Goal: Task Accomplishment & Management: Use online tool/utility

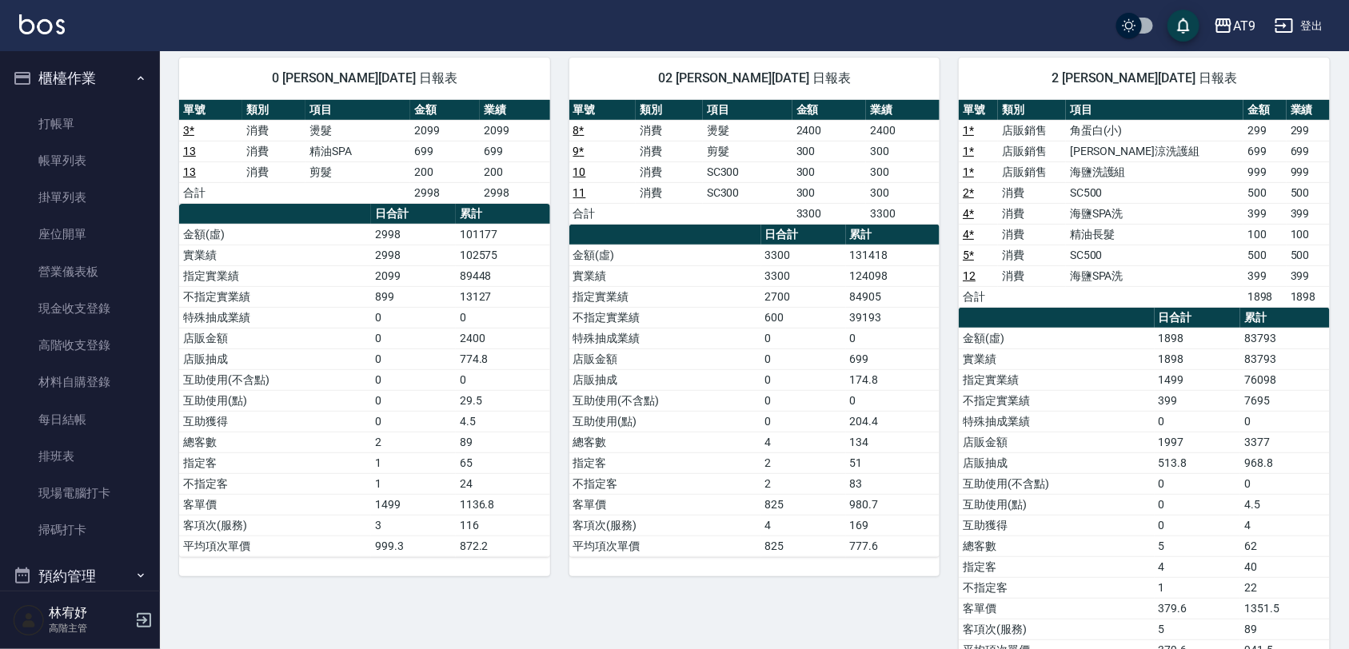
scroll to position [600, 0]
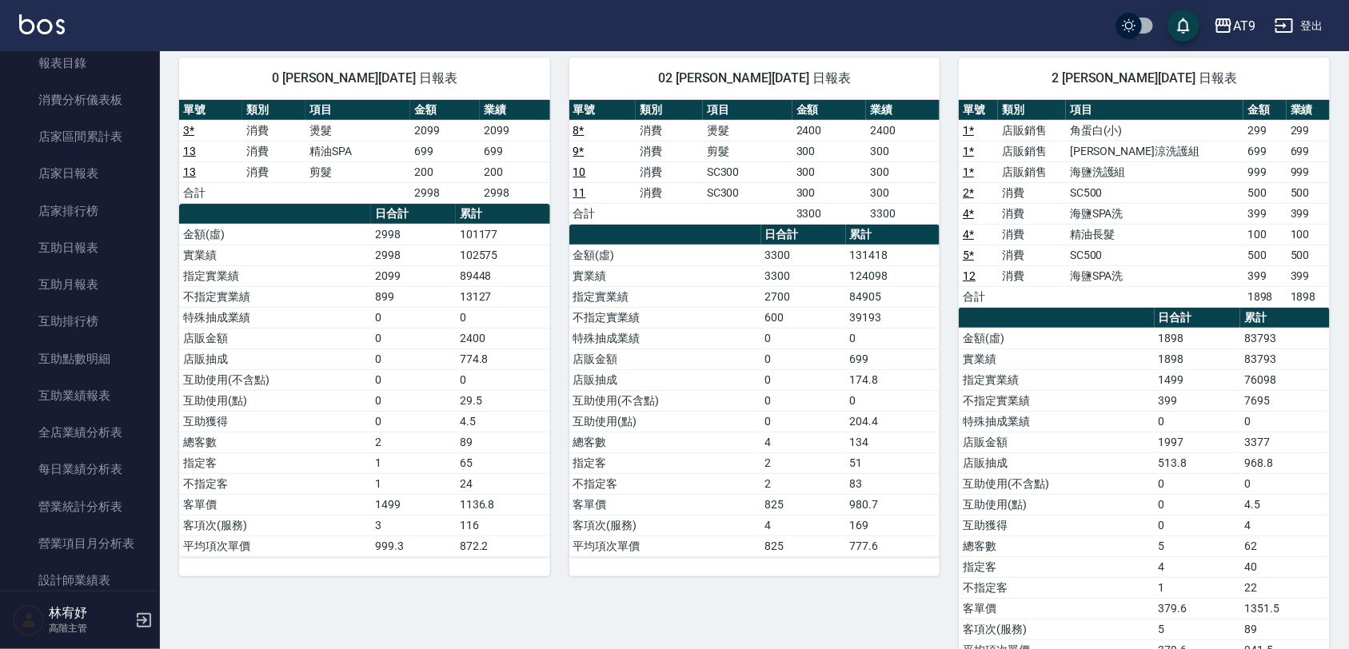
click at [154, 624] on div "[PERSON_NAME]主管" at bounding box center [80, 621] width 160 height 58
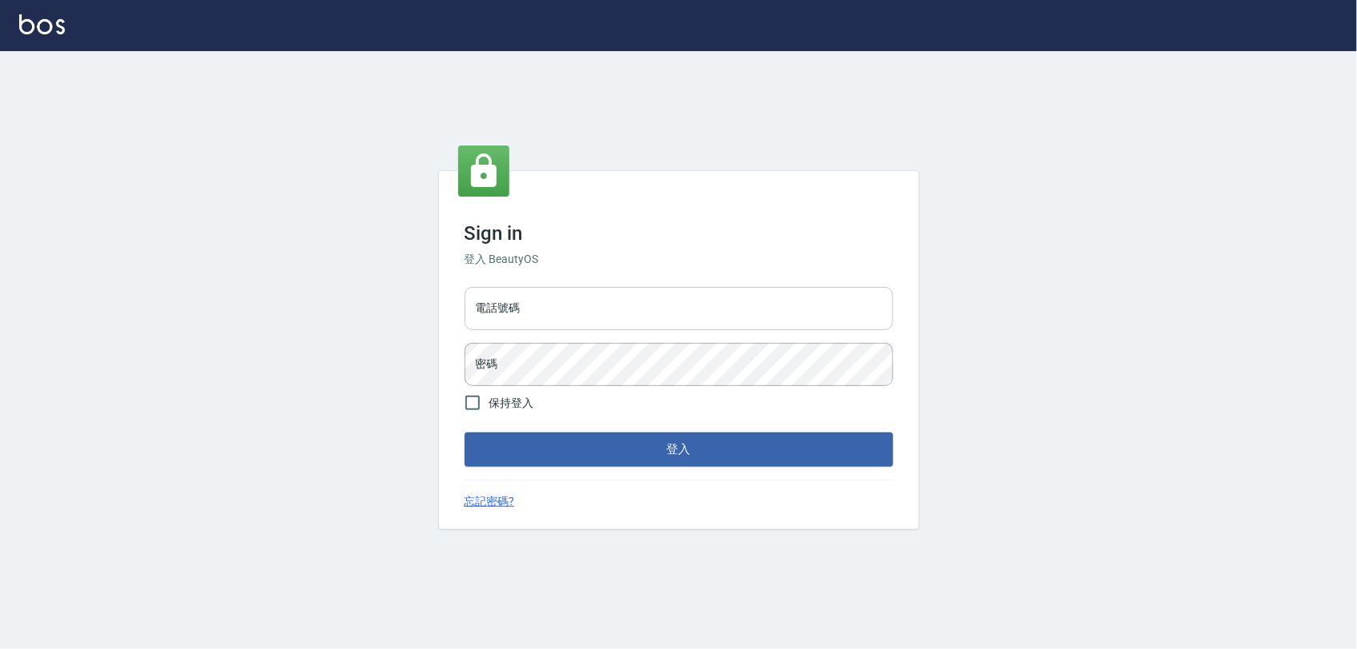
click at [536, 322] on input "電話號碼" at bounding box center [679, 308] width 429 height 43
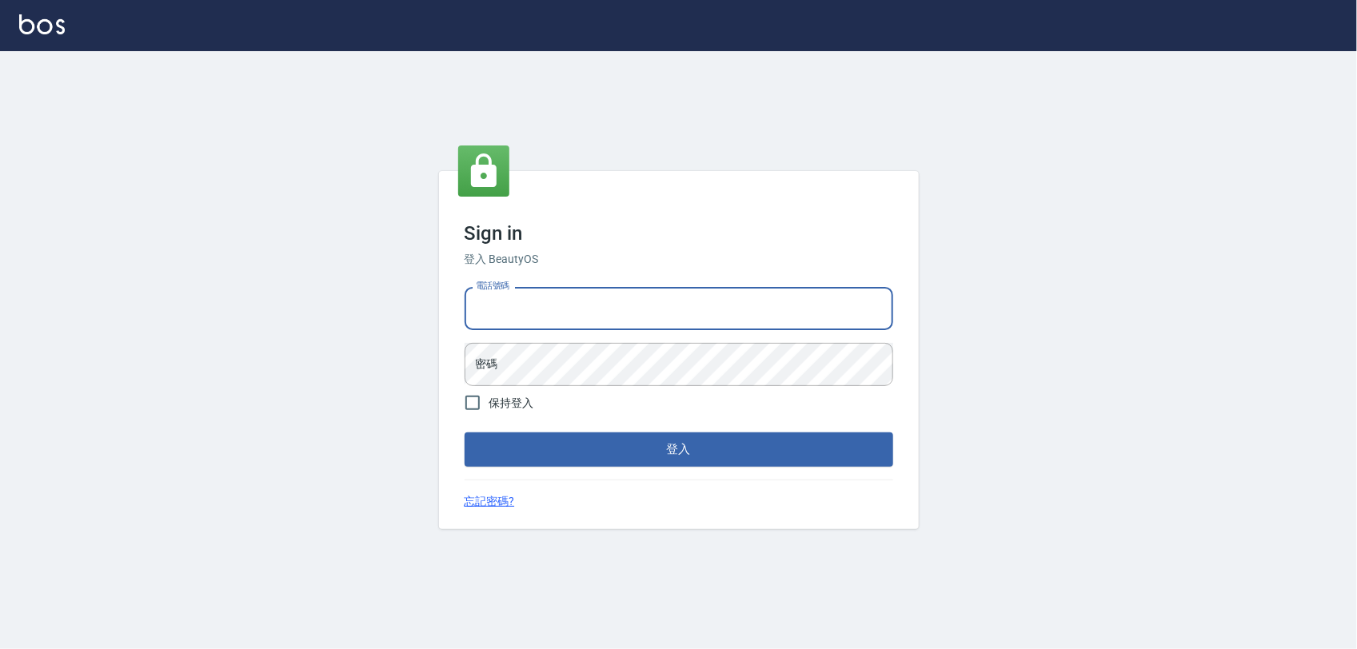
type input "0975151920"
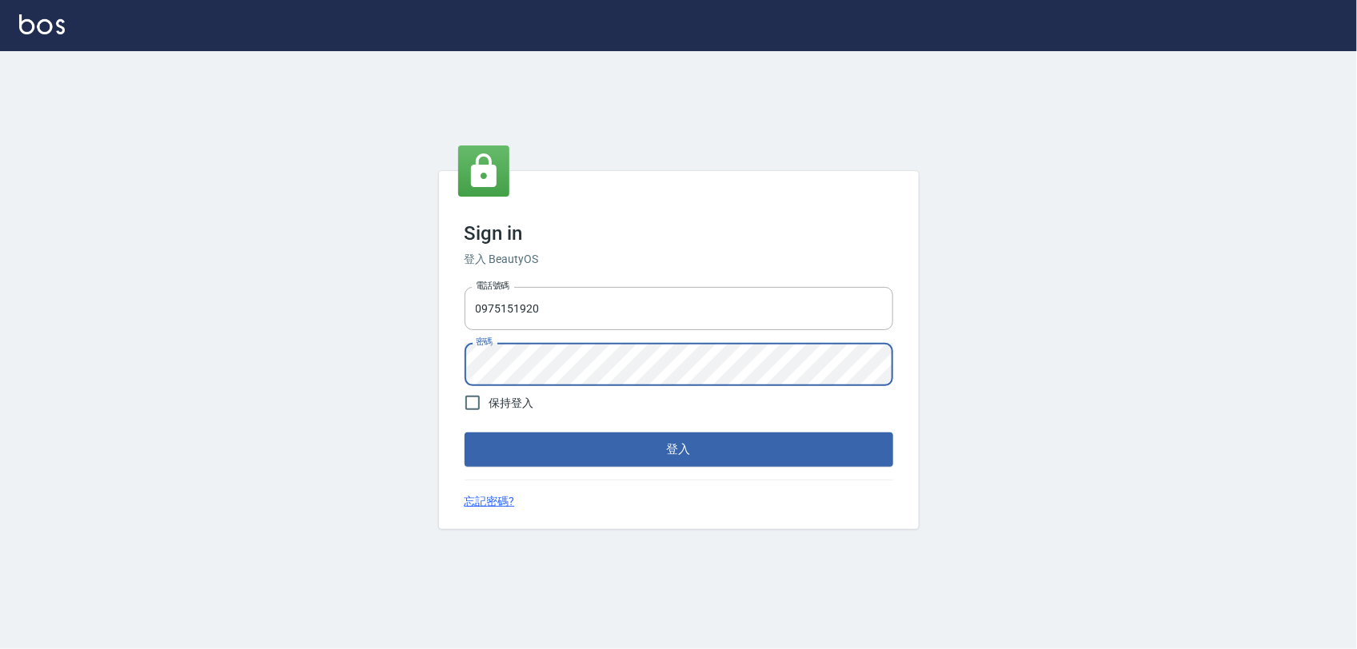
click at [465, 433] on button "登入" at bounding box center [679, 450] width 429 height 34
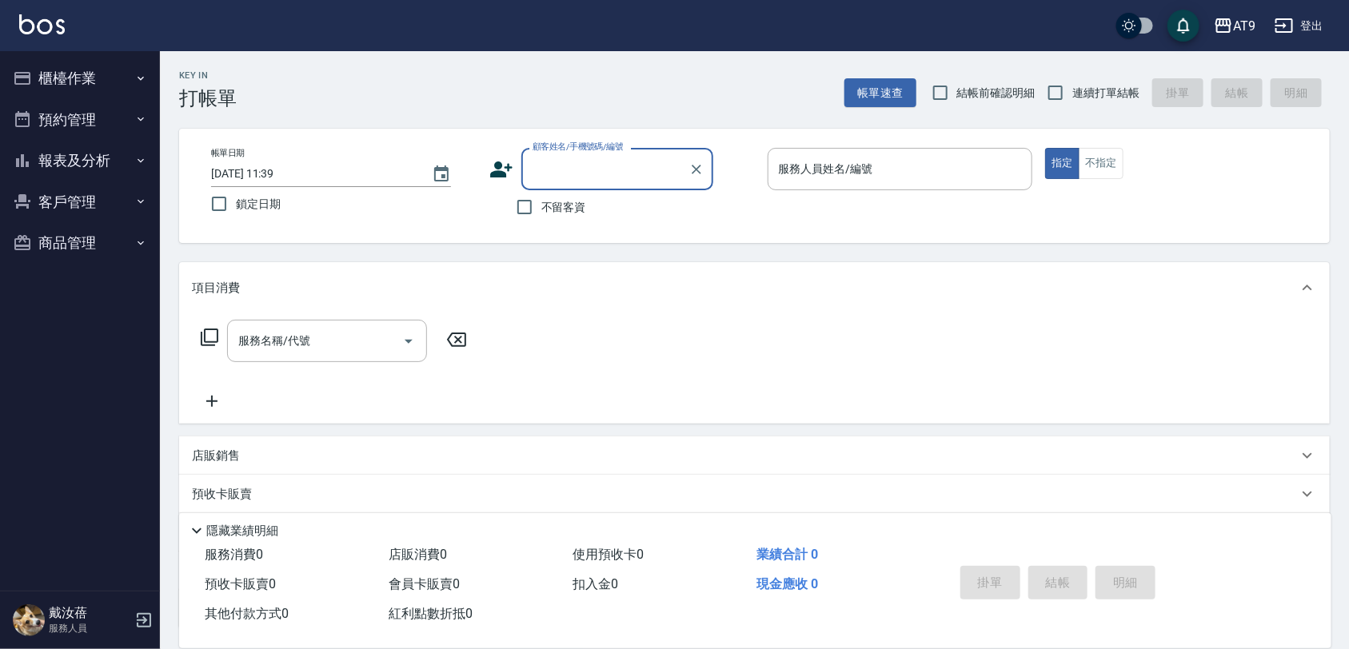
click at [101, 81] on button "櫃檯作業" at bounding box center [79, 79] width 147 height 42
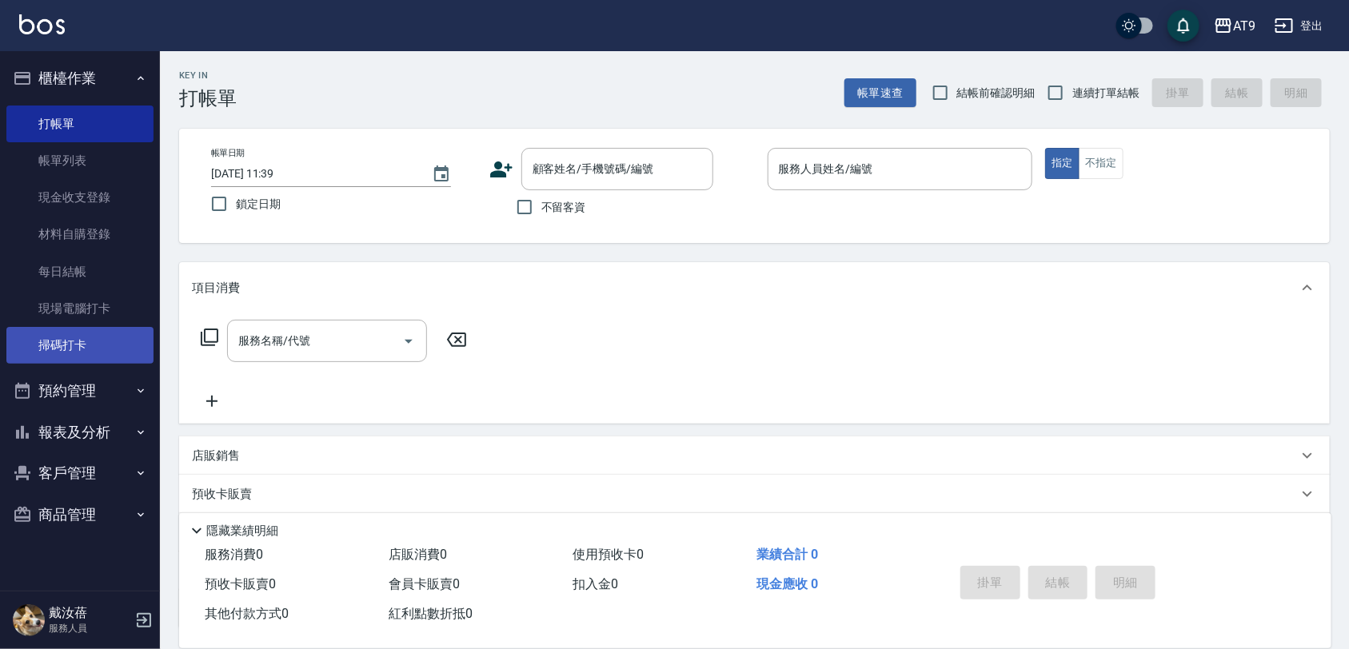
click at [74, 341] on link "掃碼打卡" at bounding box center [79, 345] width 147 height 37
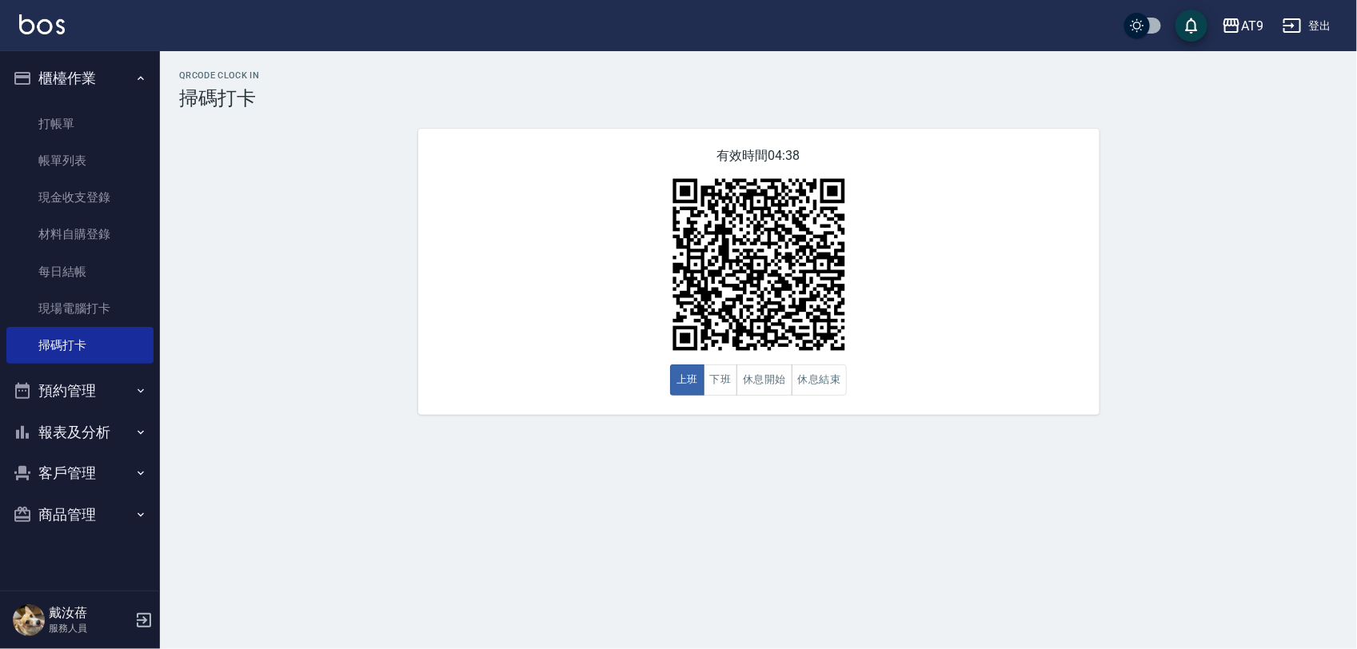
click at [313, 588] on div "QRcode Clock In 掃碼打卡 有效時間 04:38 上班 下班 休息開始 休息結束" at bounding box center [678, 324] width 1357 height 649
